Goal: Task Accomplishment & Management: Complete application form

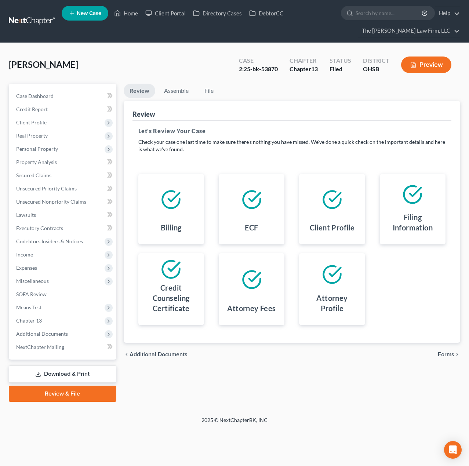
click at [40, 125] on span "Client Profile" at bounding box center [63, 122] width 106 height 13
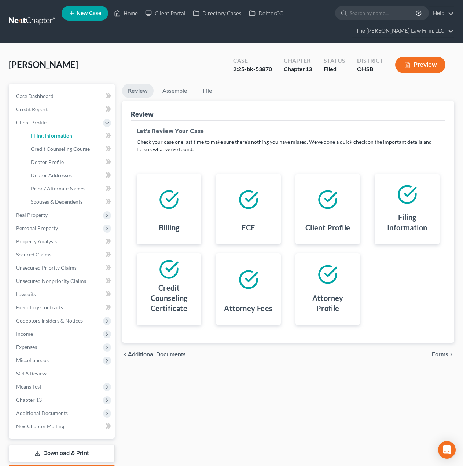
click at [54, 137] on span "Filing Information" at bounding box center [51, 135] width 41 height 6
select select "1"
select select "0"
select select "3"
select select "36"
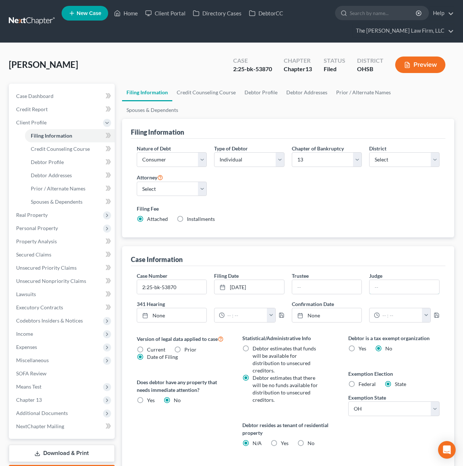
click at [372, 280] on input "text" at bounding box center [405, 287] width 70 height 14
type input "Strelow Cobb"
click at [327, 280] on input "text" at bounding box center [327, 287] width 70 height 14
type input "Faye English"
drag, startPoint x: 57, startPoint y: 254, endPoint x: 67, endPoint y: 254, distance: 9.9
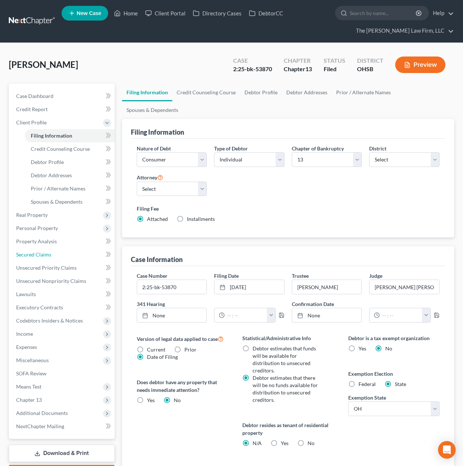
click at [57, 254] on link "Secured Claims" at bounding box center [62, 254] width 104 height 13
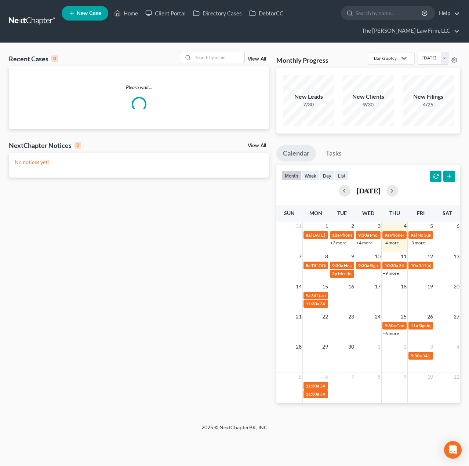
click at [232, 57] on input "search" at bounding box center [218, 57] width 51 height 11
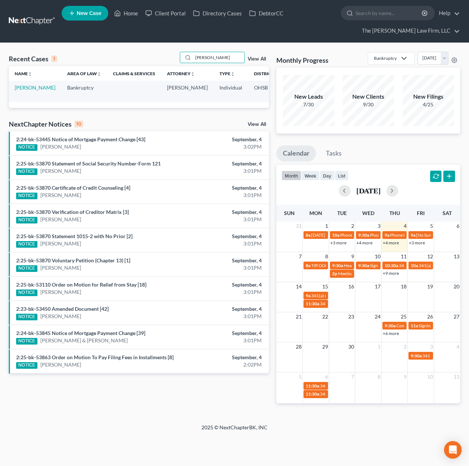
type input "[PERSON_NAME]"
click at [26, 91] on td "[PERSON_NAME]" at bounding box center [35, 91] width 52 height 21
click at [24, 87] on link "[PERSON_NAME]" at bounding box center [35, 87] width 41 height 6
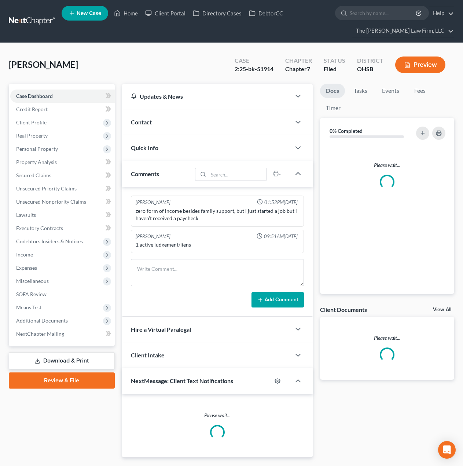
click at [55, 319] on span "Additional Documents" at bounding box center [42, 320] width 52 height 6
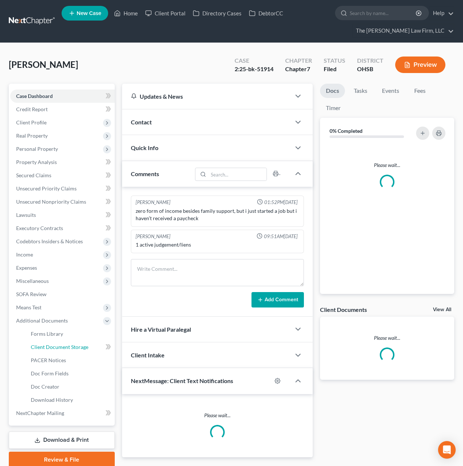
click at [55, 346] on span "Client Document Storage" at bounding box center [60, 347] width 58 height 6
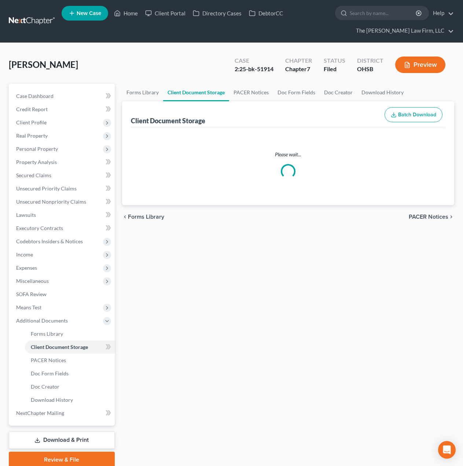
select select "52"
select select "37"
select select "7"
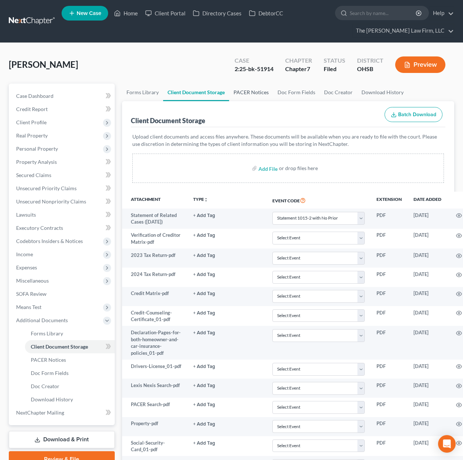
click at [241, 93] on link "PACER Notices" at bounding box center [251, 93] width 44 height 18
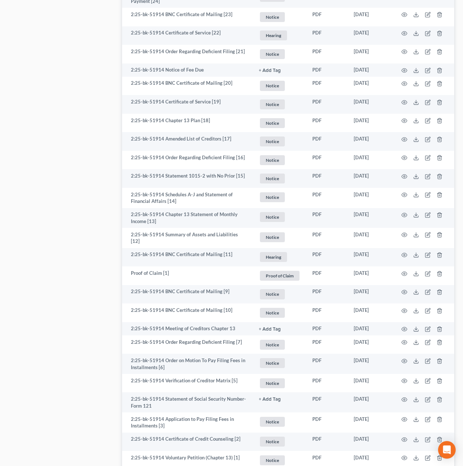
scroll to position [1040, 0]
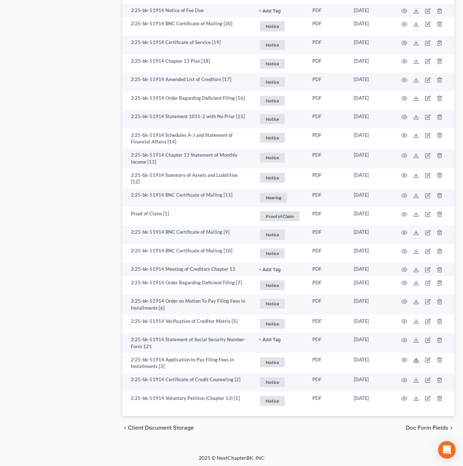
click at [413, 358] on icon at bounding box center [416, 360] width 6 height 6
